Goal: Information Seeking & Learning: Learn about a topic

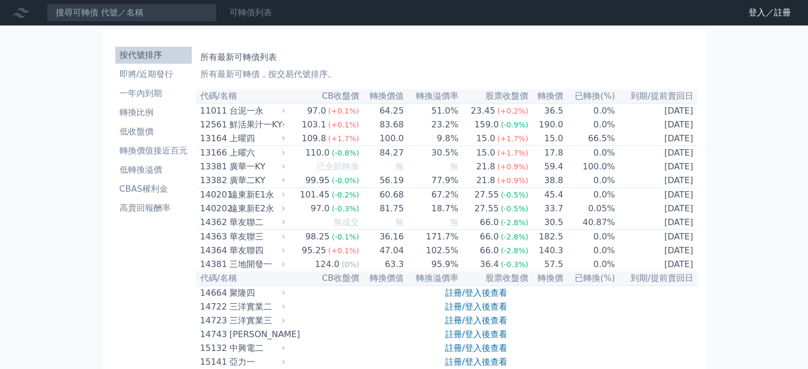
click at [250, 15] on link "可轉債列表" at bounding box center [250, 12] width 42 height 10
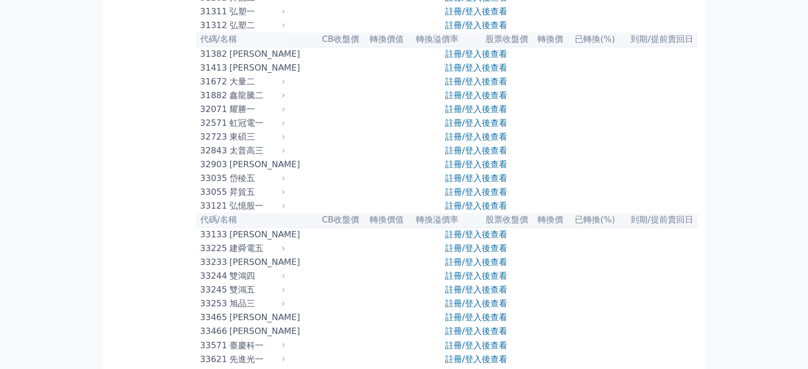
scroll to position [1752, 0]
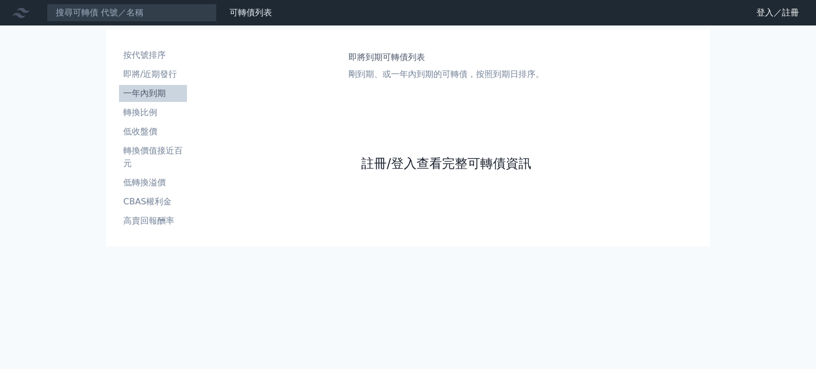
click at [420, 163] on link "註冊/登入查看完整可轉債資訊" at bounding box center [446, 163] width 170 height 17
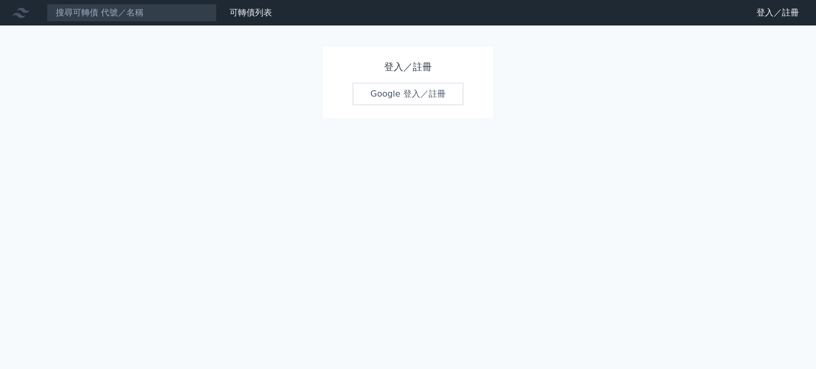
click at [398, 94] on link "Google 登入／註冊" at bounding box center [408, 94] width 110 height 22
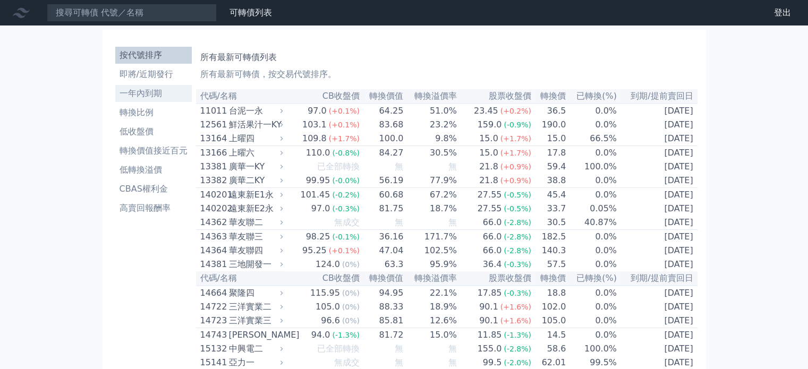
click at [151, 93] on li "一年內到期" at bounding box center [153, 93] width 76 height 13
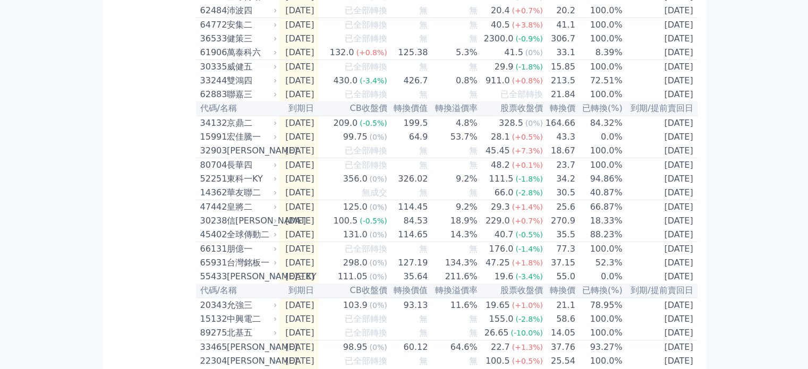
scroll to position [458, 0]
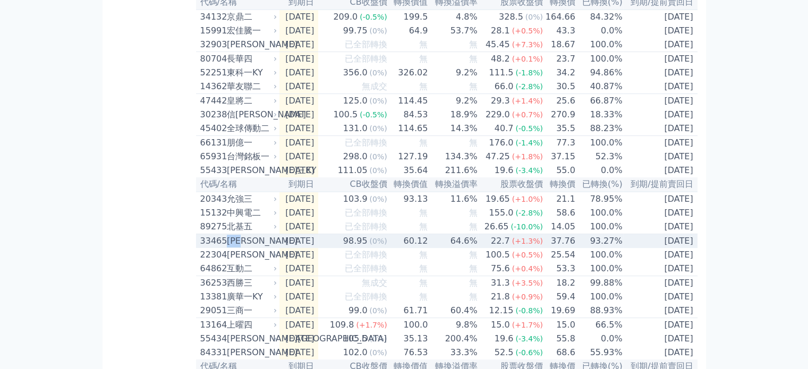
drag, startPoint x: 229, startPoint y: 285, endPoint x: 253, endPoint y: 285, distance: 23.9
click at [253, 247] on div "[PERSON_NAME]" at bounding box center [251, 241] width 48 height 13
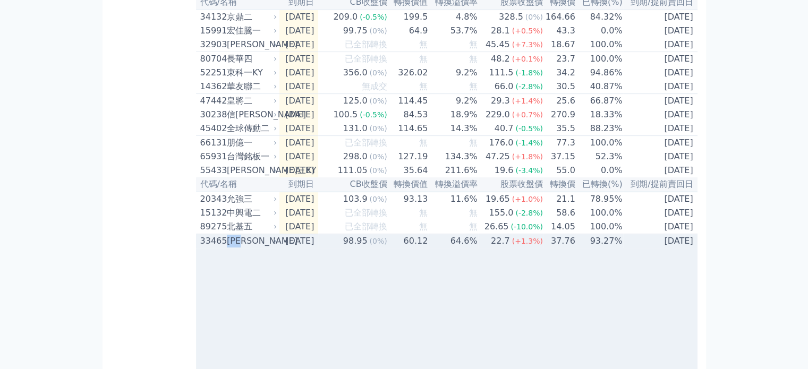
click at [253, 247] on div "[PERSON_NAME]" at bounding box center [251, 241] width 48 height 13
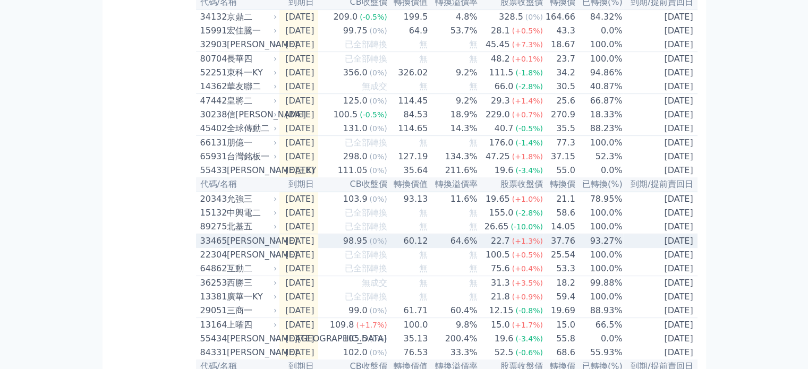
click at [238, 247] on div "[PERSON_NAME]" at bounding box center [251, 241] width 48 height 13
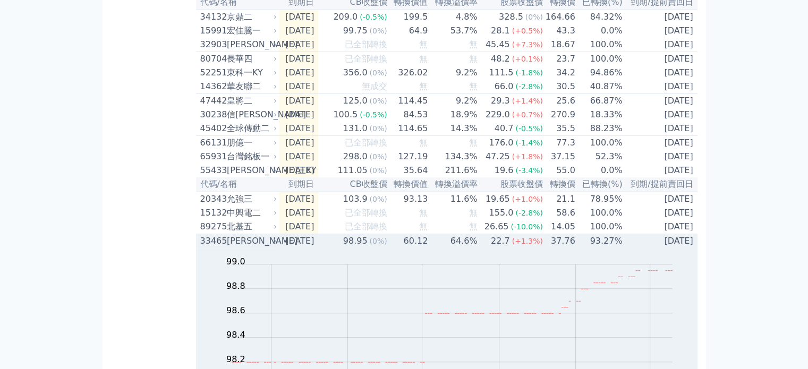
click at [235, 247] on div "[PERSON_NAME]" at bounding box center [251, 241] width 48 height 13
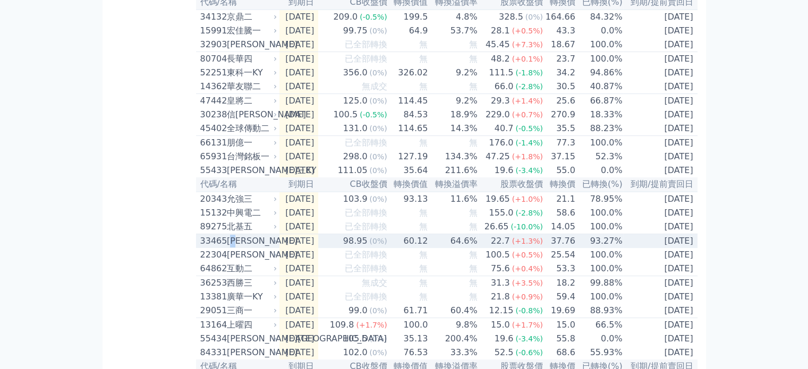
click at [235, 247] on div "[PERSON_NAME]" at bounding box center [251, 241] width 48 height 13
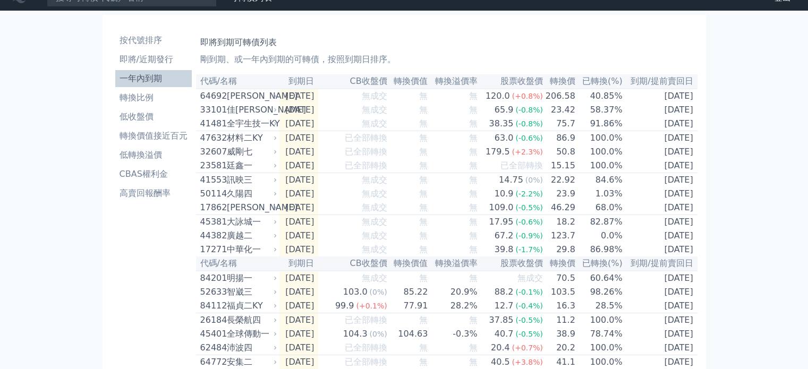
scroll to position [0, 0]
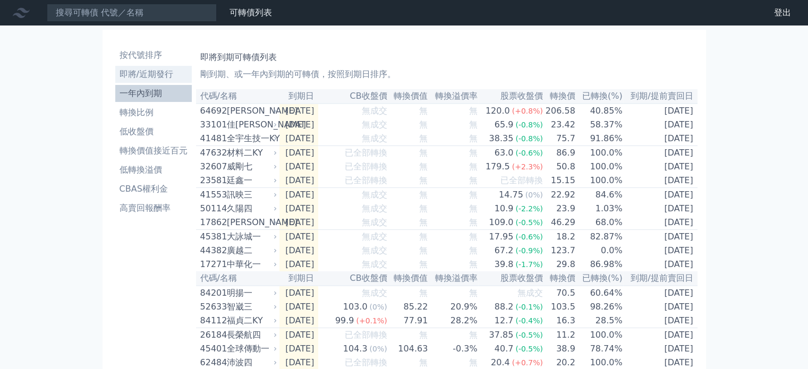
click at [152, 77] on li "即將/近期發行" at bounding box center [153, 74] width 76 height 13
